Goal: Task Accomplishment & Management: Manage account settings

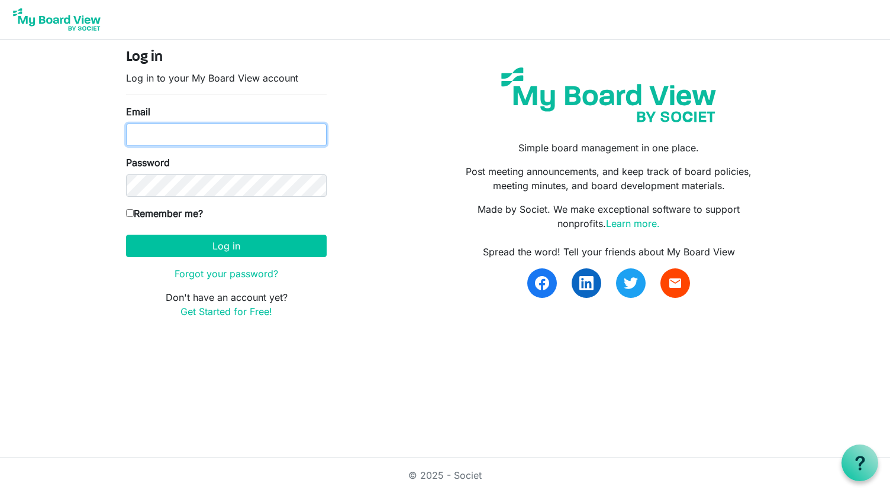
click at [188, 131] on input "Email" at bounding box center [226, 135] width 201 height 22
type input "[EMAIL_ADDRESS][DOMAIN_NAME]"
click at [129, 212] on input "Remember me?" at bounding box center [130, 213] width 8 height 8
checkbox input "true"
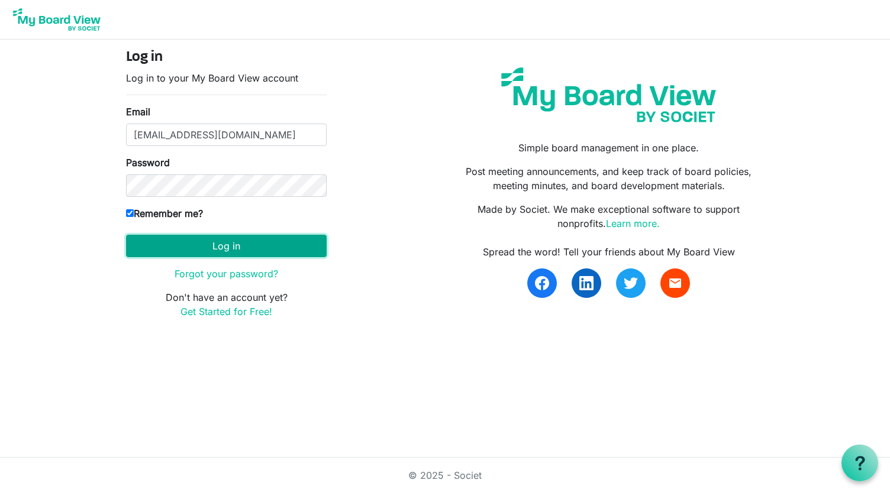
click at [228, 249] on button "Log in" at bounding box center [226, 246] width 201 height 22
